Goal: Participate in discussion

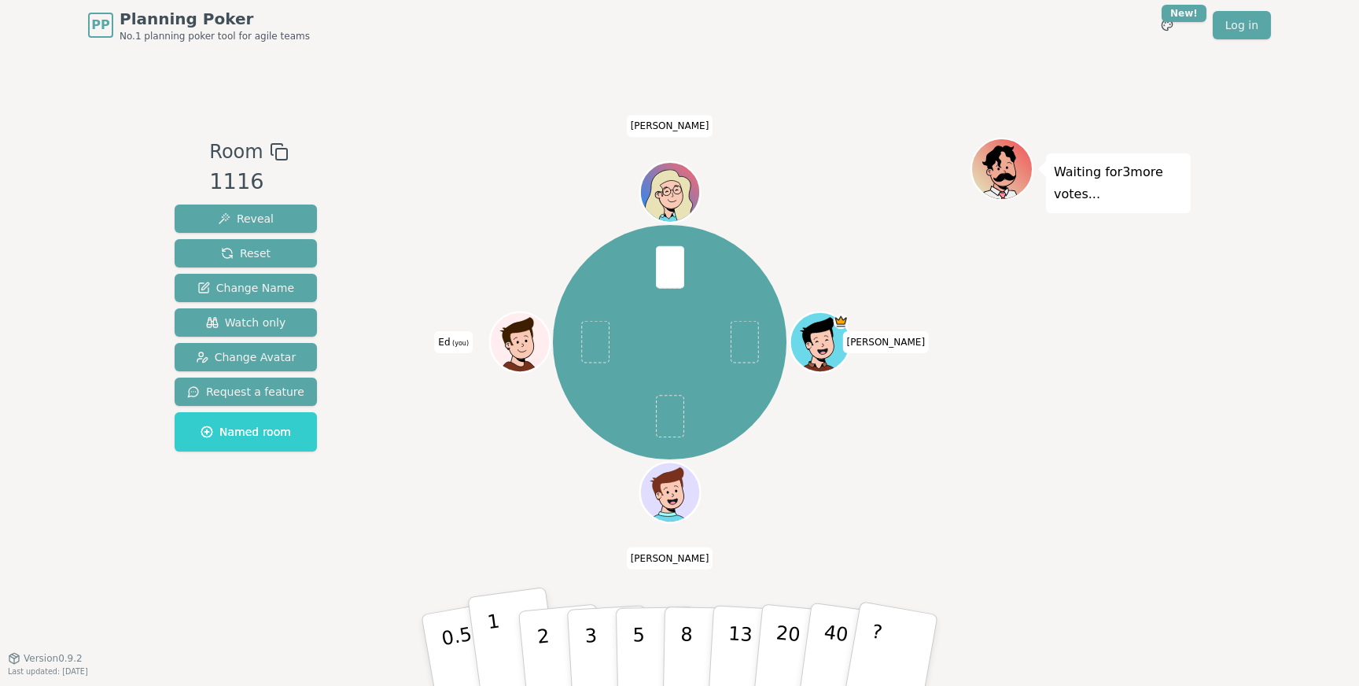
click at [504, 616] on button "1" at bounding box center [514, 650] width 94 height 127
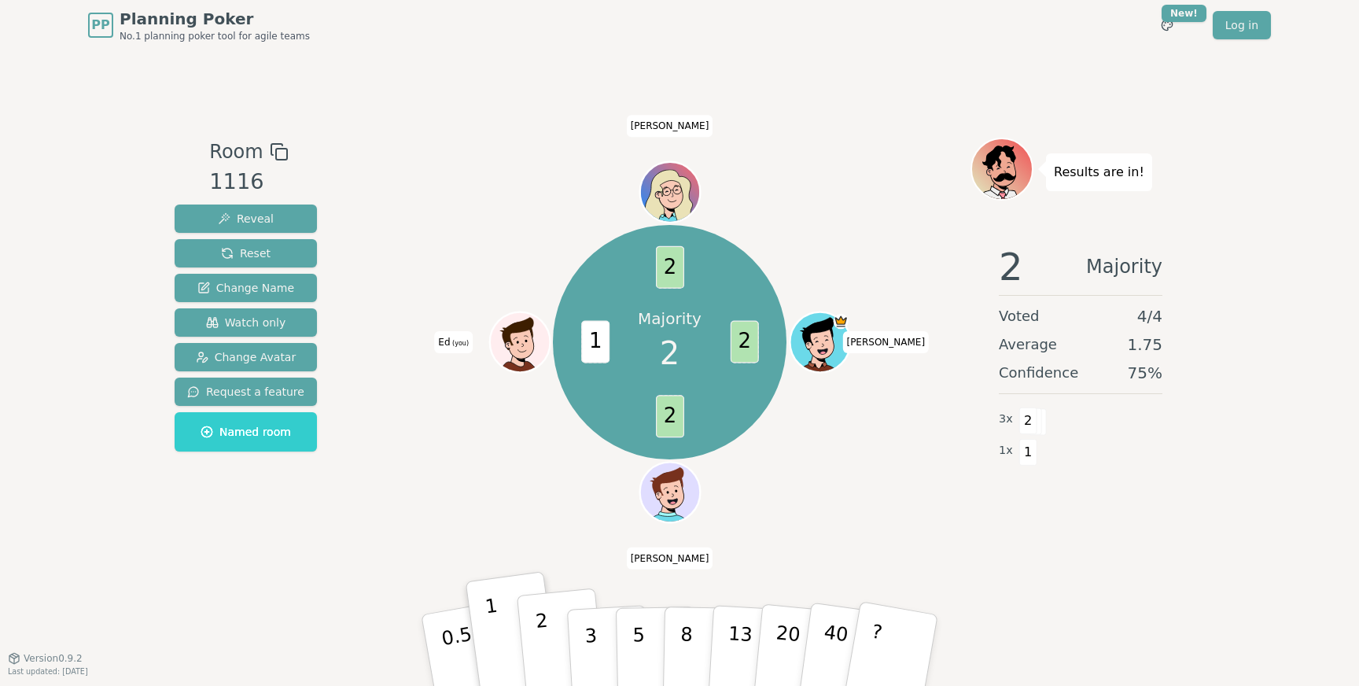
click at [535, 671] on button "2" at bounding box center [562, 650] width 90 height 125
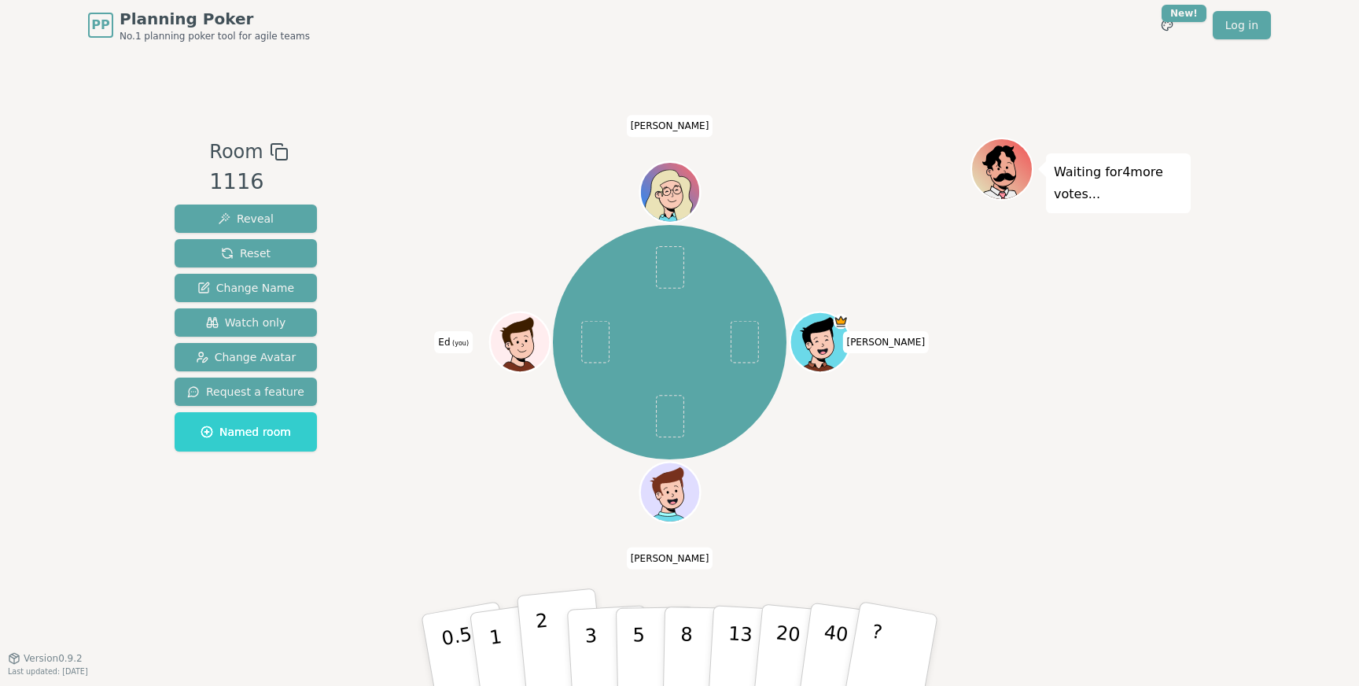
click at [557, 642] on button "2" at bounding box center [562, 650] width 90 height 125
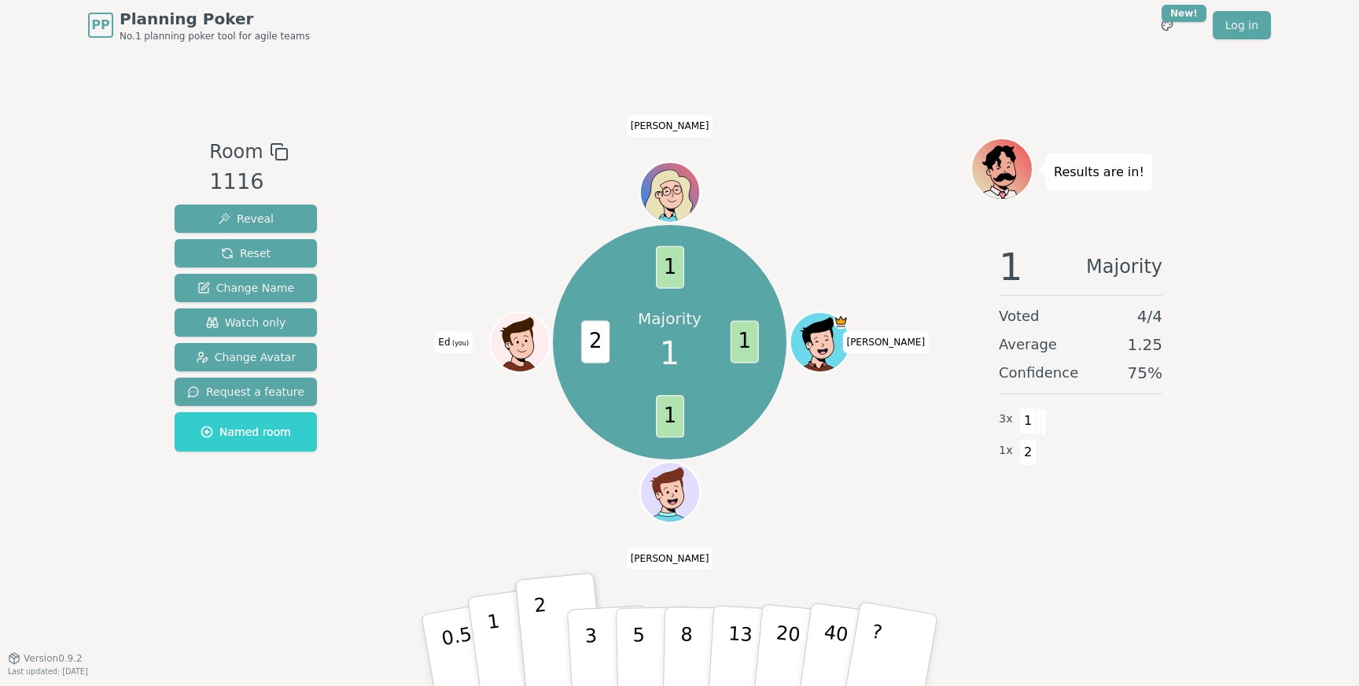
click at [507, 631] on button "1" at bounding box center [514, 650] width 94 height 127
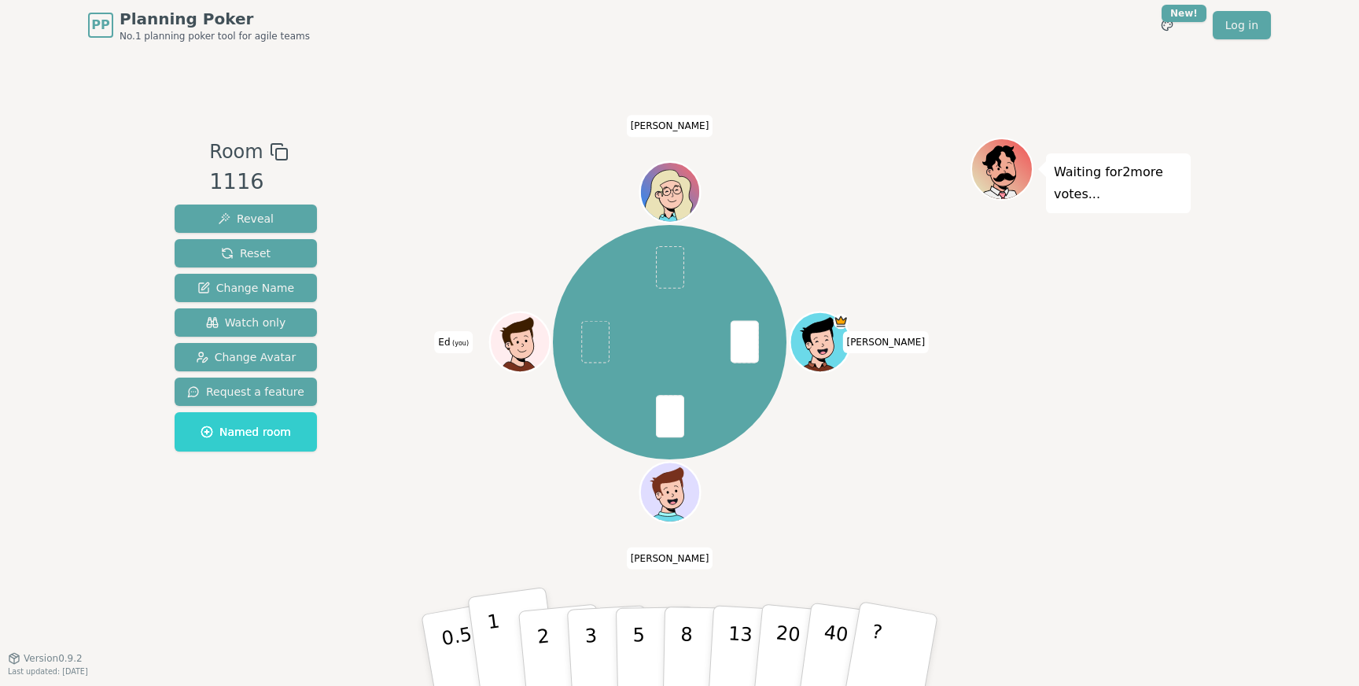
click at [492, 625] on p "1" at bounding box center [498, 652] width 24 height 86
click at [493, 671] on button "1" at bounding box center [514, 650] width 94 height 127
click at [508, 613] on button "1" at bounding box center [514, 650] width 94 height 127
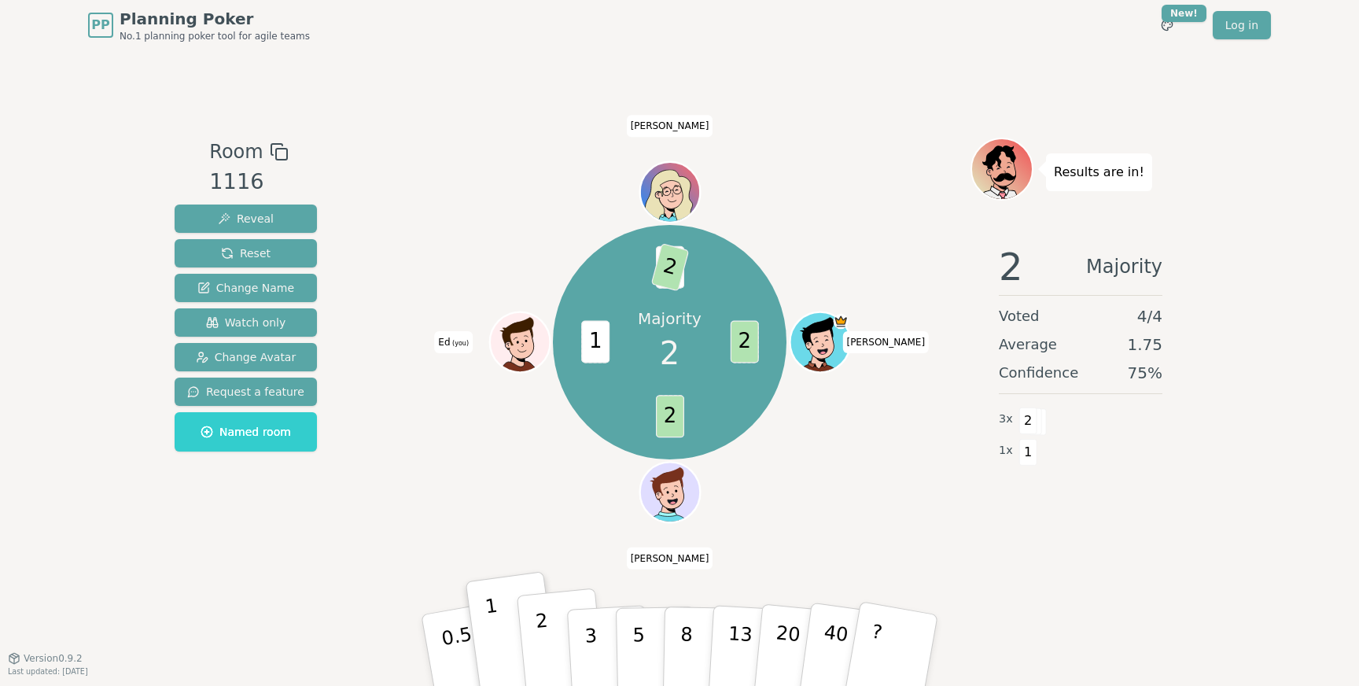
click at [540, 631] on p "2" at bounding box center [545, 652] width 20 height 86
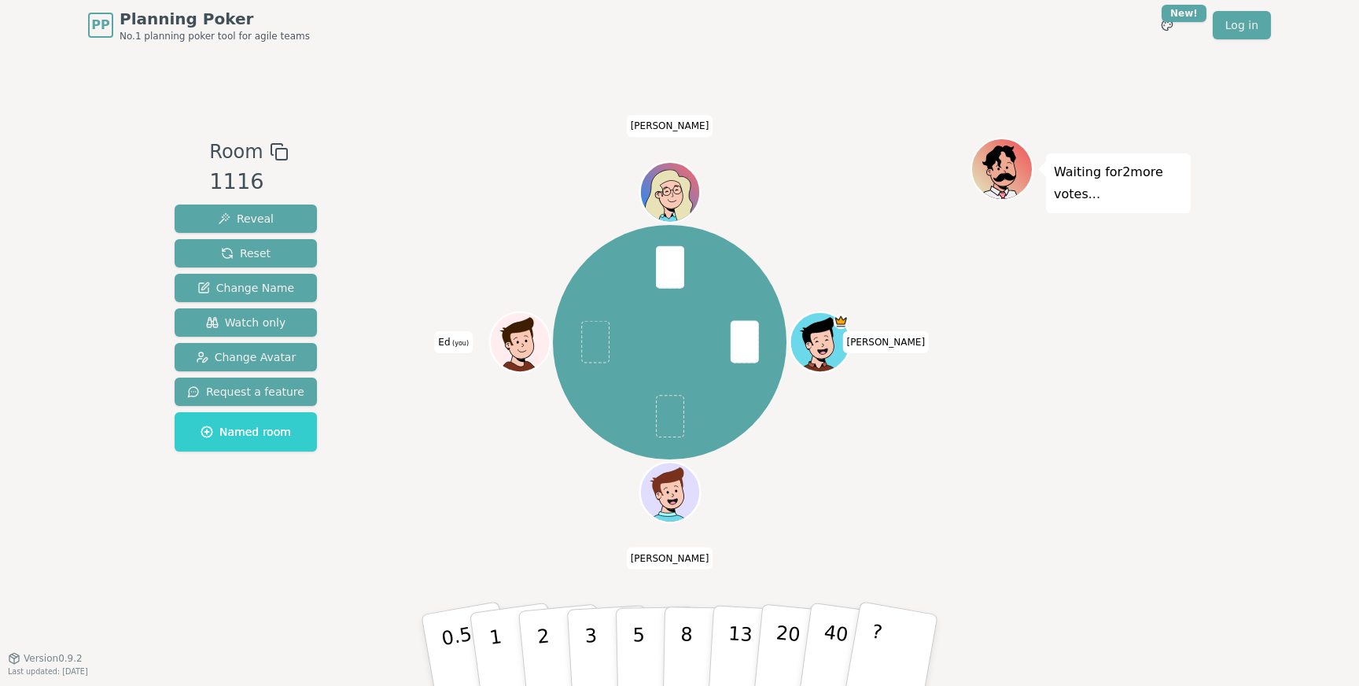
click at [593, 344] on span at bounding box center [595, 342] width 28 height 42
click at [668, 270] on span at bounding box center [670, 267] width 28 height 42
click at [667, 129] on span "[PERSON_NAME]" at bounding box center [670, 126] width 86 height 22
drag, startPoint x: 661, startPoint y: 121, endPoint x: 679, endPoint y: 130, distance: 19.3
click at [679, 130] on span "[PERSON_NAME]" at bounding box center [670, 126] width 86 height 22
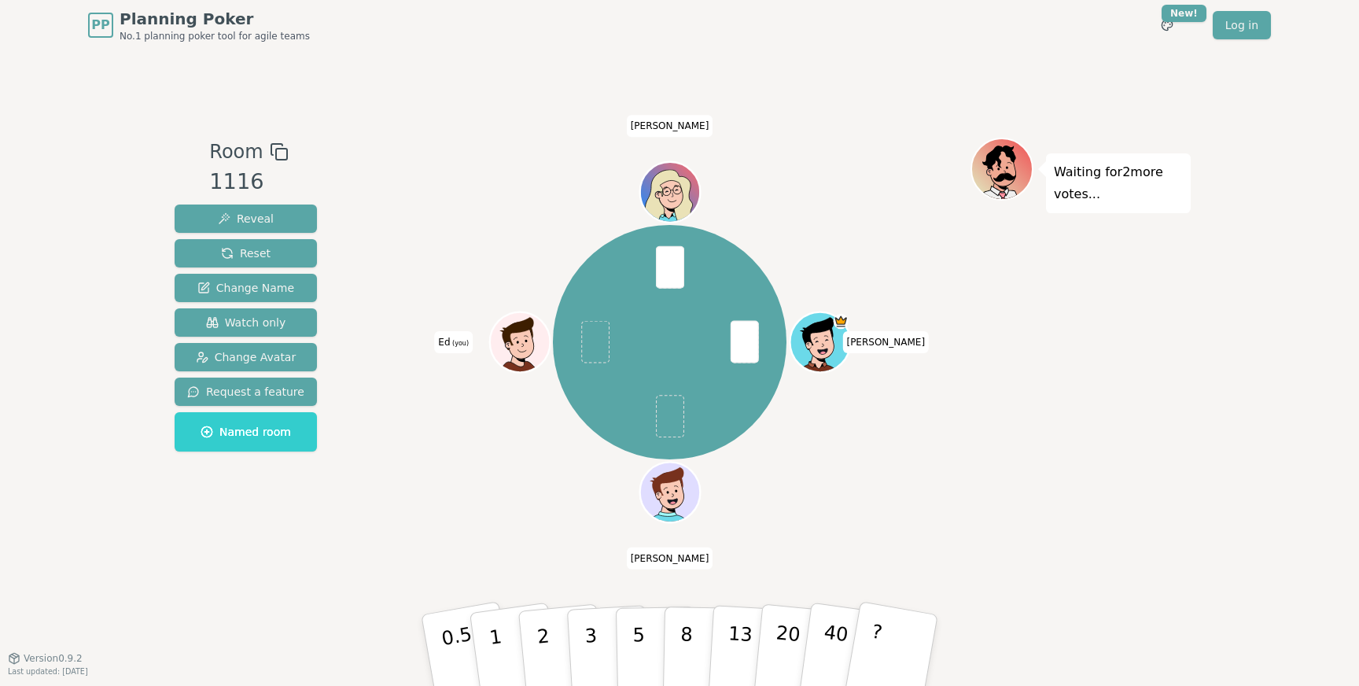
click at [707, 142] on div at bounding box center [670, 152] width 602 height 28
click at [591, 641] on p "3" at bounding box center [591, 652] width 17 height 86
click at [487, 623] on p "1" at bounding box center [498, 652] width 24 height 86
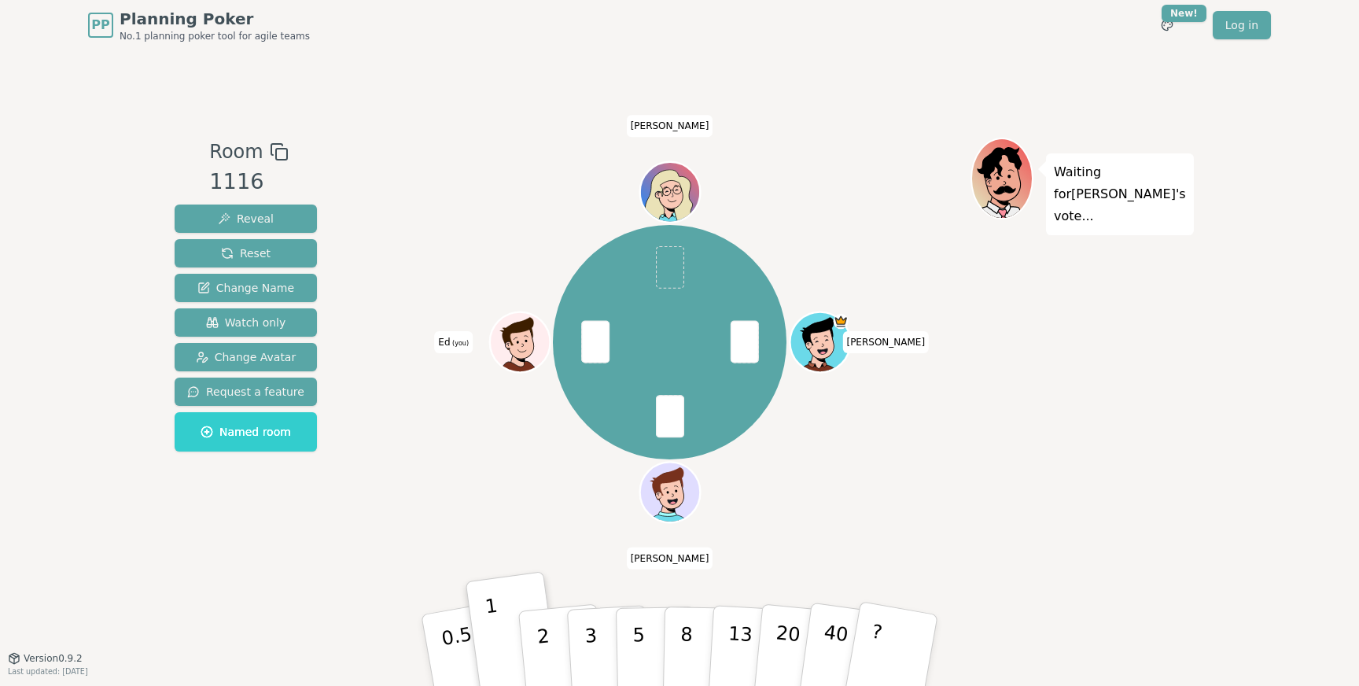
click at [13, 657] on icon at bounding box center [13, 657] width 9 height 2
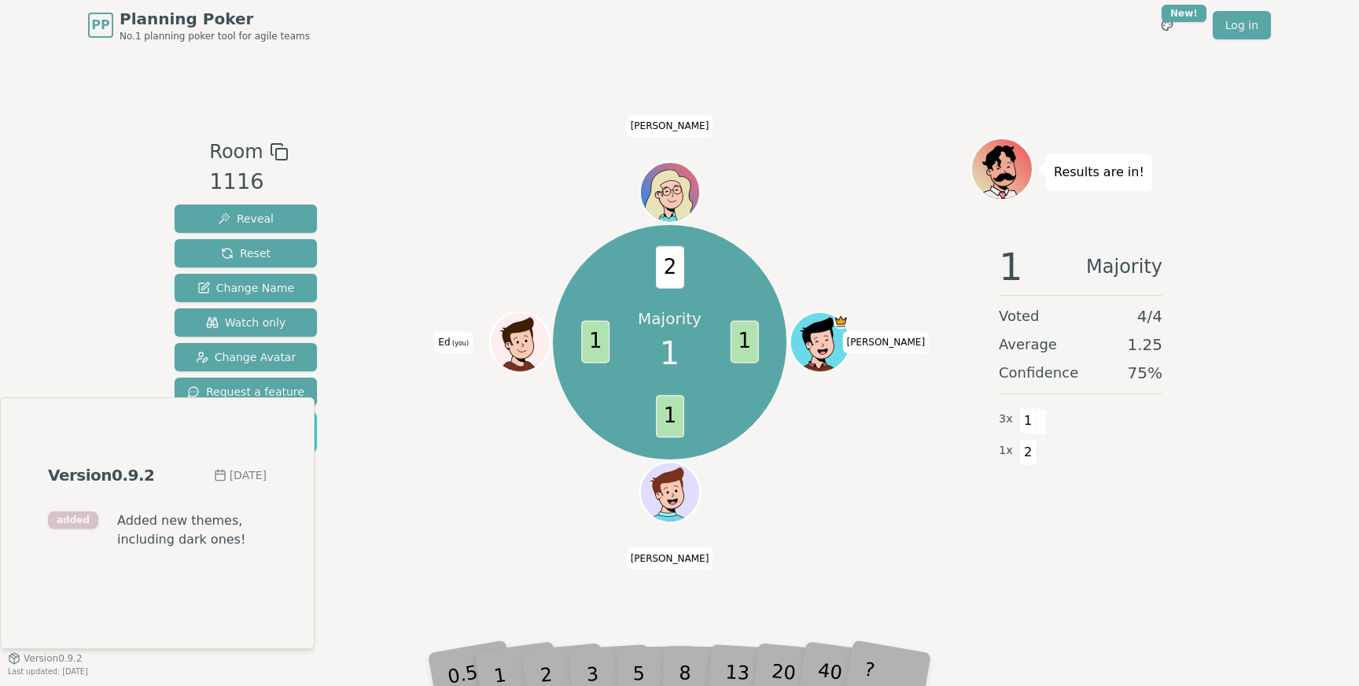
click at [426, 471] on div "Majority 1 1 1 1 2 [PERSON_NAME] (you) [PERSON_NAME]" at bounding box center [670, 342] width 602 height 352
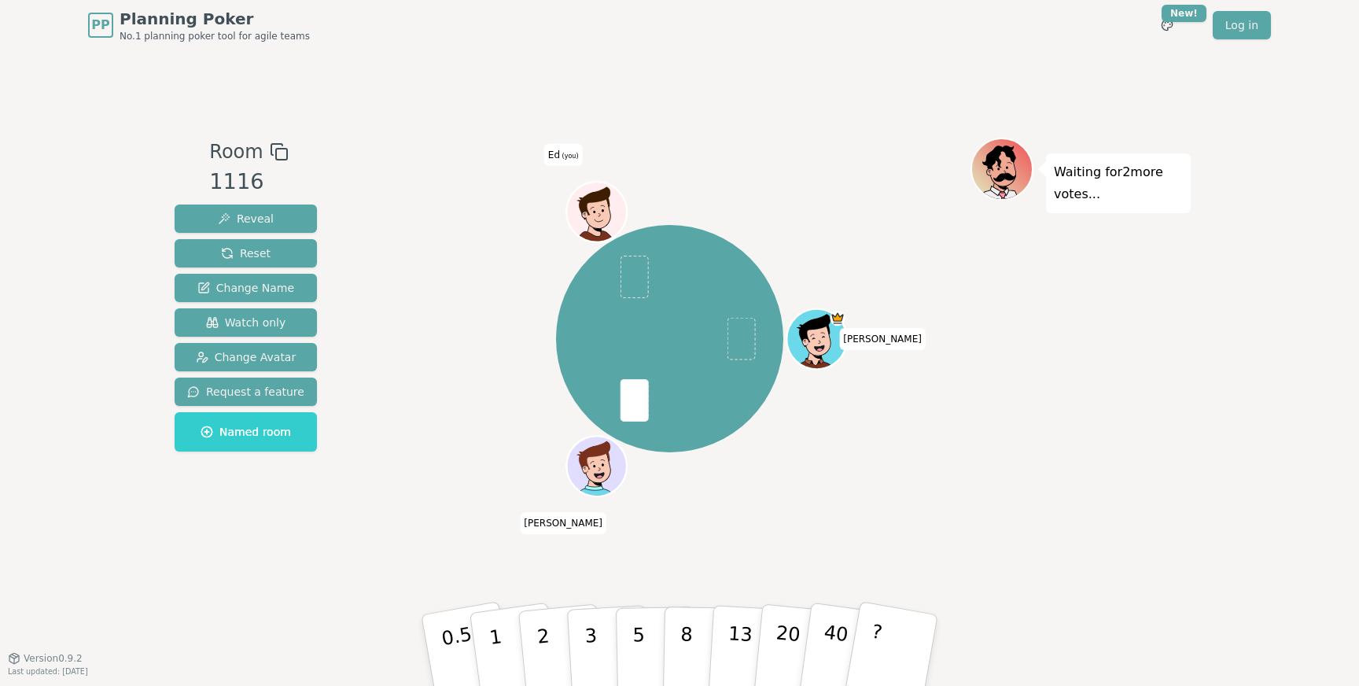
click at [502, 608] on div "Room 1116 Reveal Reset Change Name Watch only Change Avatar Request a feature N…" at bounding box center [679, 353] width 1022 height 607
click at [500, 624] on button "1" at bounding box center [514, 650] width 94 height 127
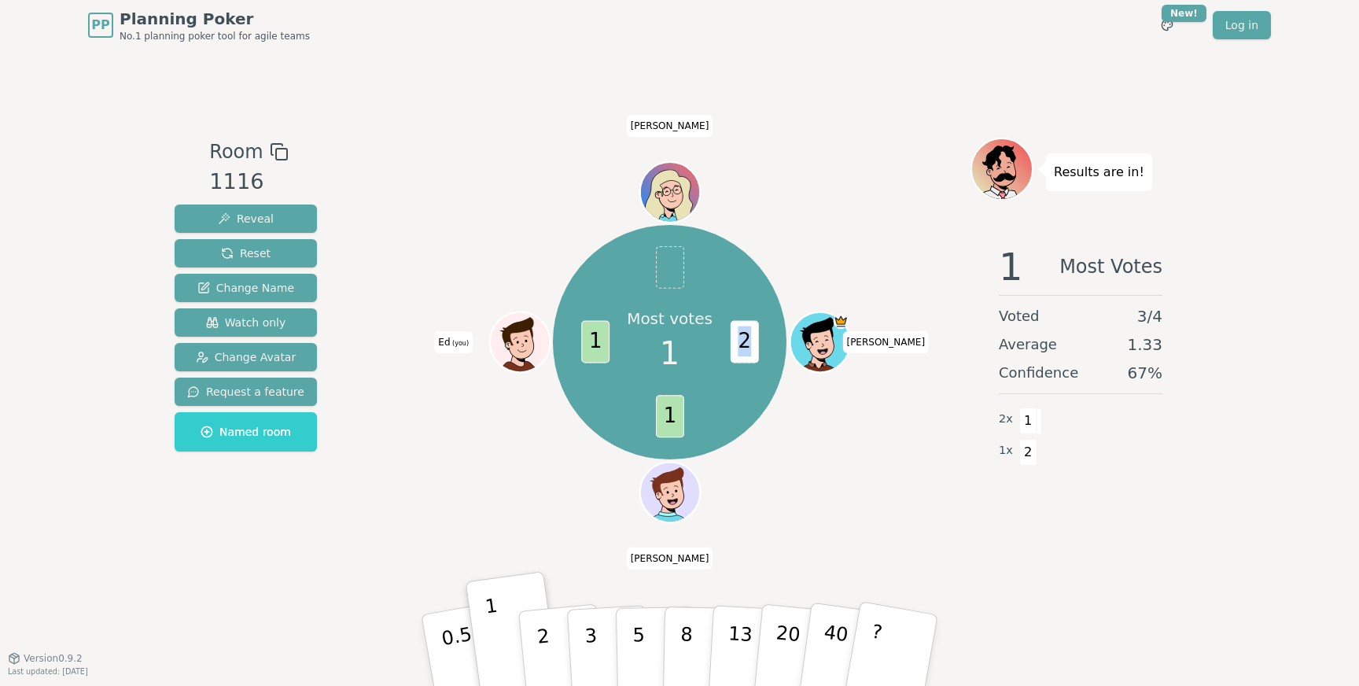
drag, startPoint x: 738, startPoint y: 333, endPoint x: 746, endPoint y: 343, distance: 12.8
click at [746, 343] on span "2" at bounding box center [744, 342] width 28 height 42
drag, startPoint x: 749, startPoint y: 354, endPoint x: 737, endPoint y: 334, distance: 23.3
click at [737, 334] on span "2" at bounding box center [744, 342] width 28 height 42
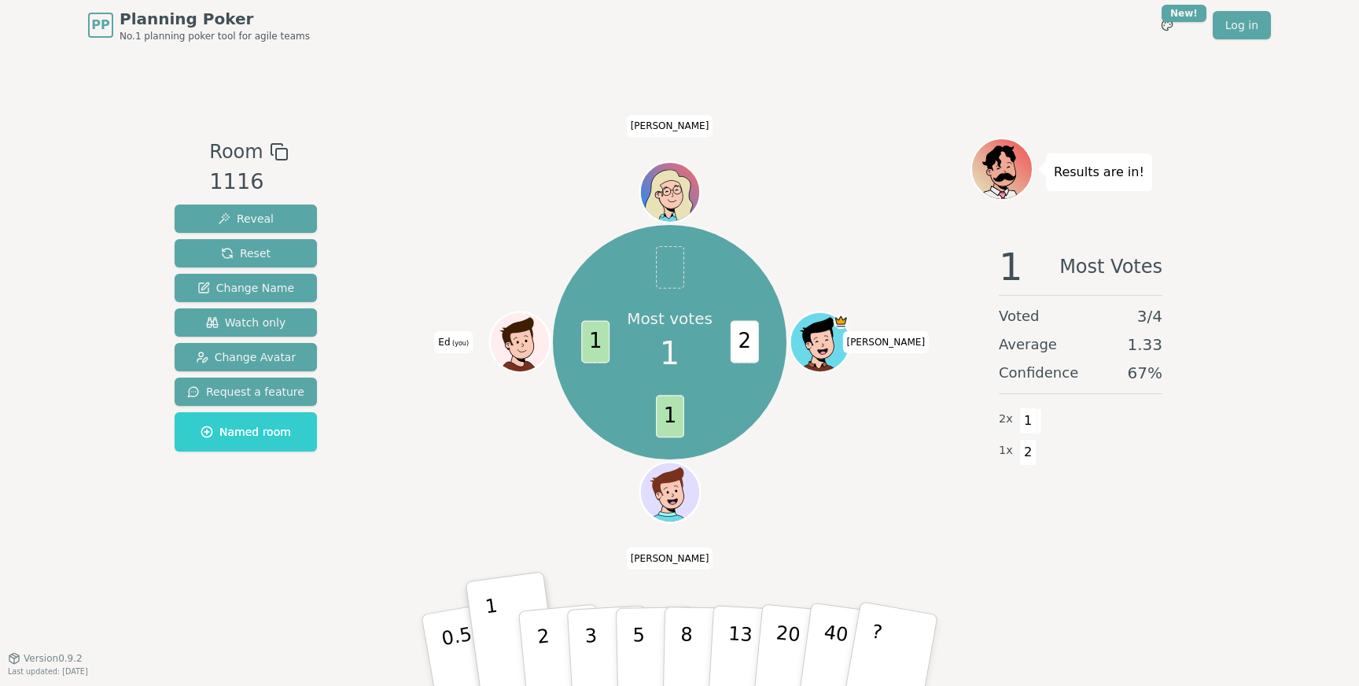
click at [737, 335] on span "2" at bounding box center [744, 342] width 28 height 42
drag, startPoint x: 737, startPoint y: 335, endPoint x: 745, endPoint y: 346, distance: 13.5
click at [745, 346] on span "2" at bounding box center [744, 342] width 28 height 42
click at [800, 304] on div "Most votes 1 2 1 1 [PERSON_NAME] (you) [PERSON_NAME]" at bounding box center [670, 342] width 602 height 352
